Goal: Navigation & Orientation: Find specific page/section

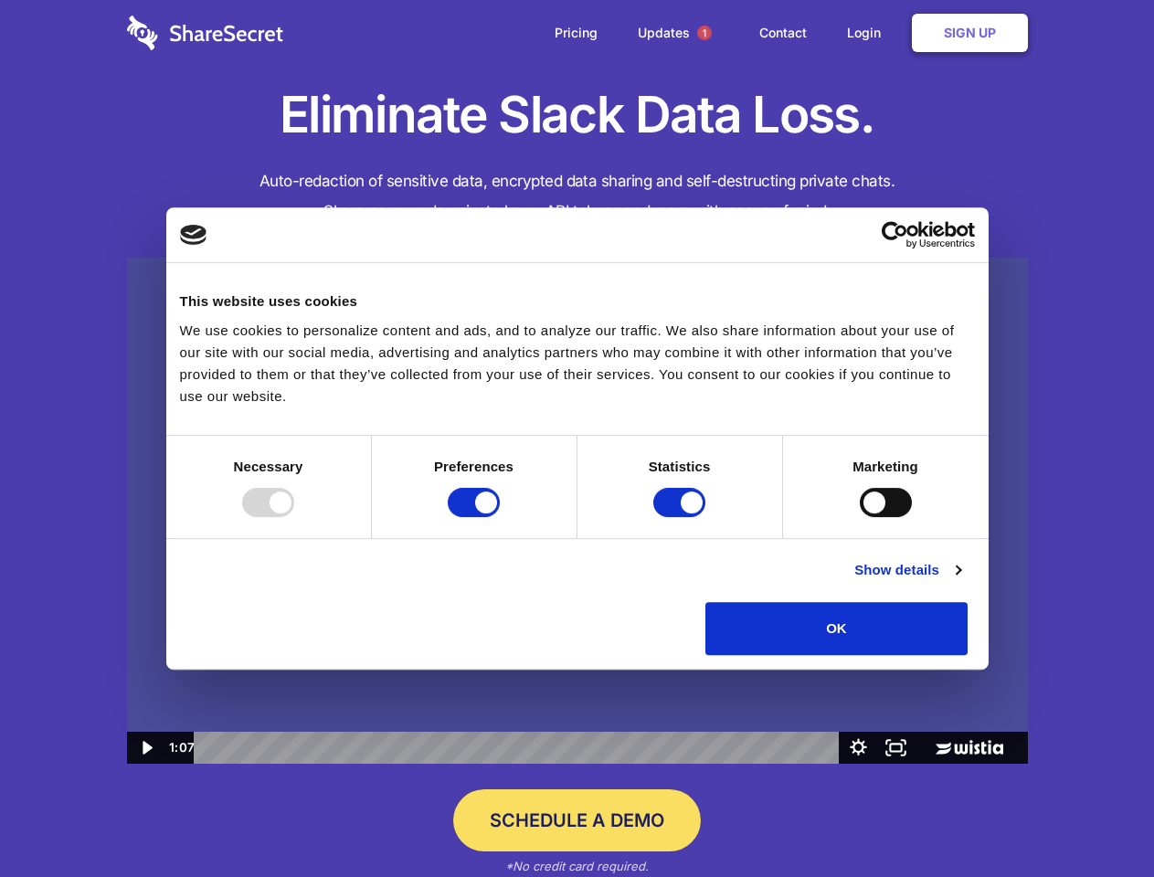
click at [576, 438] on img at bounding box center [577, 511] width 901 height 507
click at [294, 517] on div at bounding box center [268, 502] width 52 height 29
click at [500, 517] on input "Preferences" at bounding box center [474, 502] width 52 height 29
checkbox input "false"
click at [681, 517] on input "Statistics" at bounding box center [679, 502] width 52 height 29
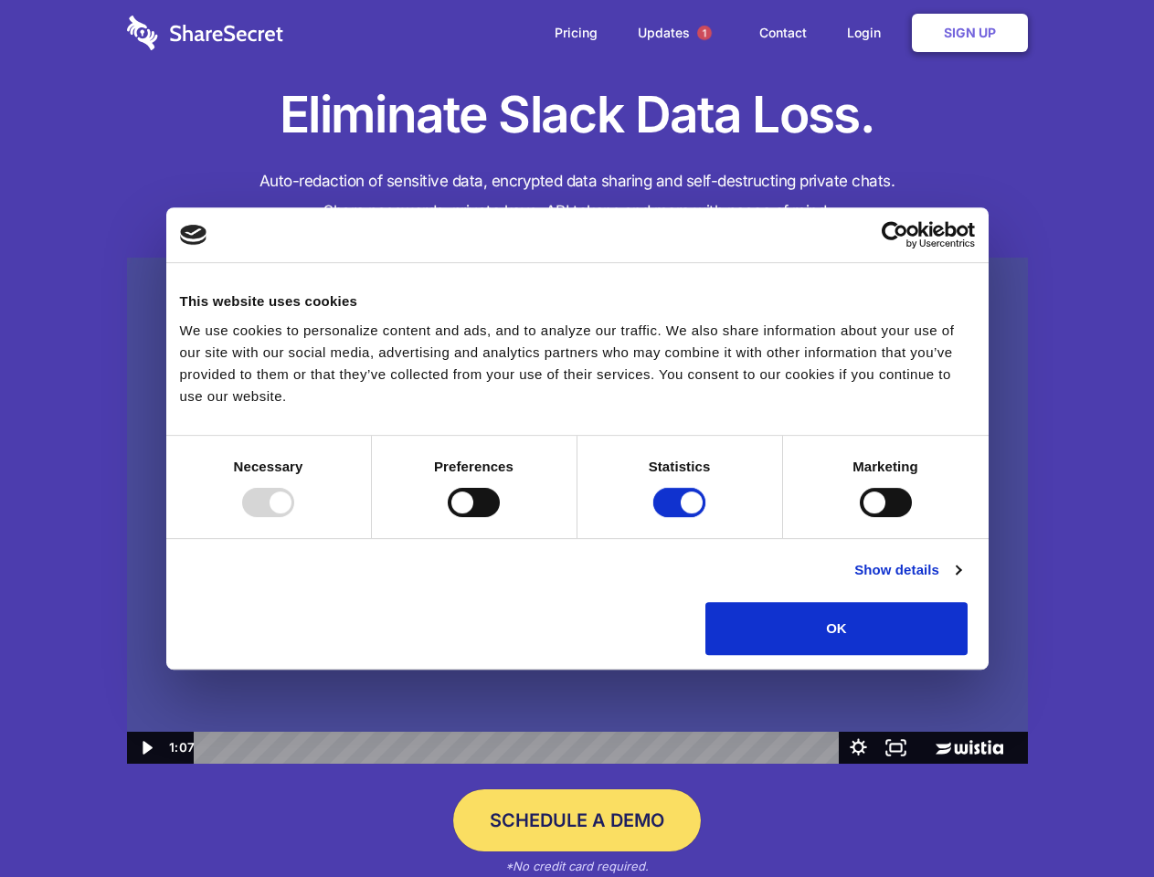
checkbox input "false"
click at [859, 517] on input "Marketing" at bounding box center [885, 502] width 52 height 29
checkbox input "true"
click at [960, 581] on link "Show details" at bounding box center [907, 570] width 106 height 22
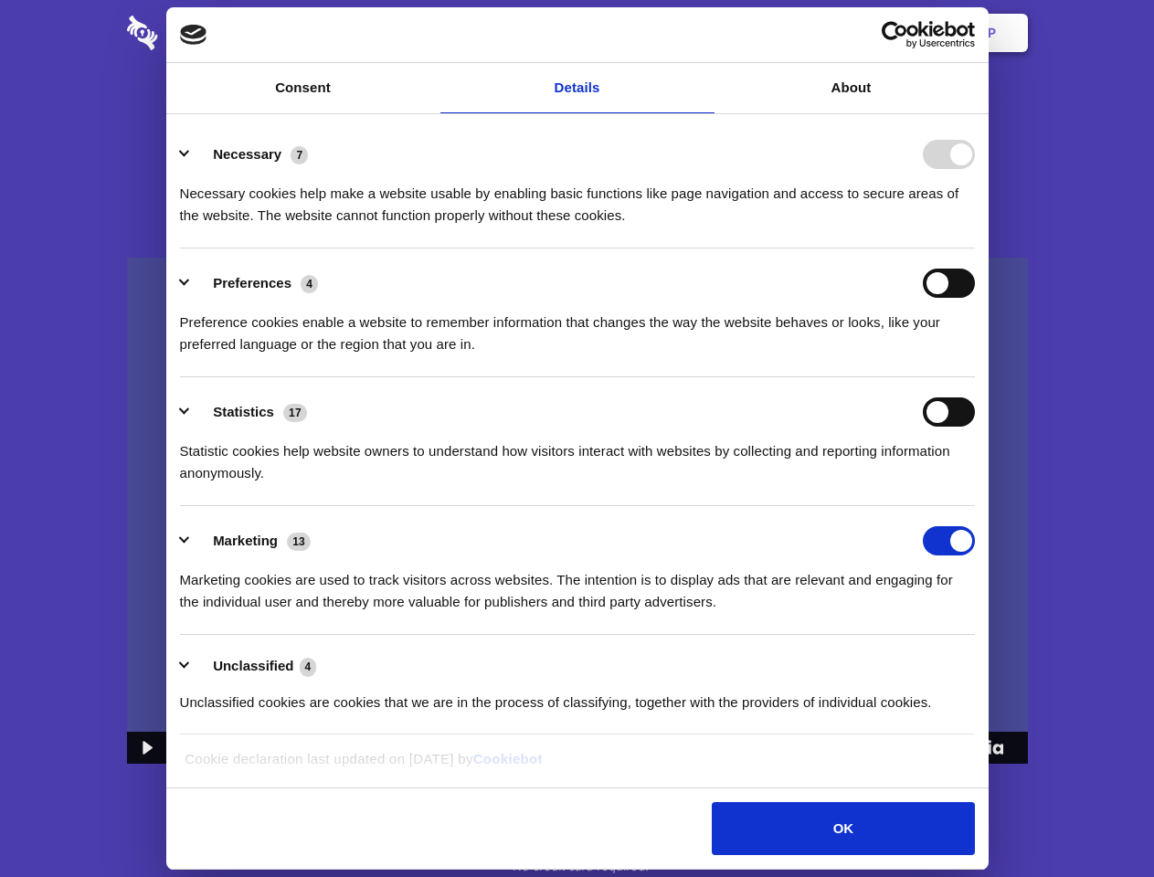
click at [975, 227] on div "Necessary cookies help make a website usable by enabling basic functions like p…" at bounding box center [577, 198] width 795 height 58
click at [703, 33] on span "1" at bounding box center [704, 33] width 15 height 15
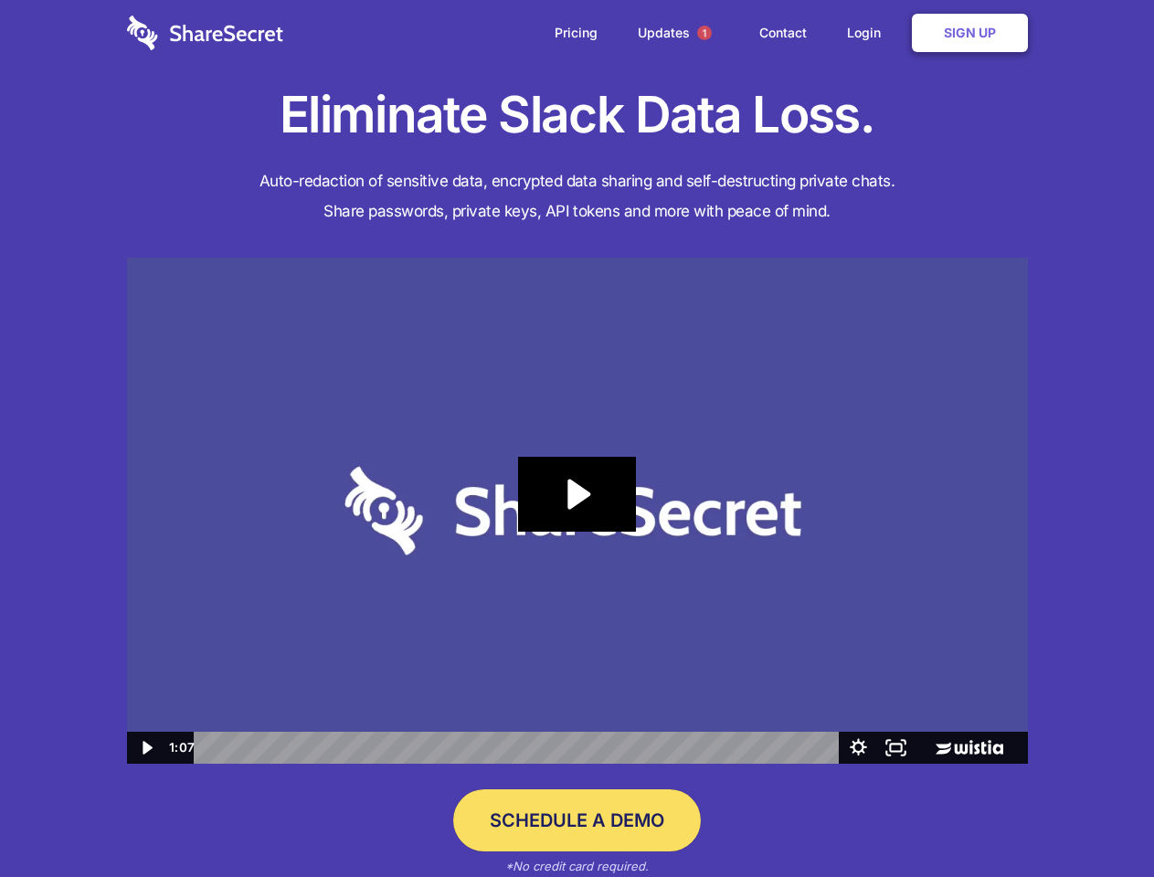
click at [577, 511] on icon "Play Video: Sharesecret Slack Extension" at bounding box center [576, 494] width 117 height 75
